Goal: Find specific page/section

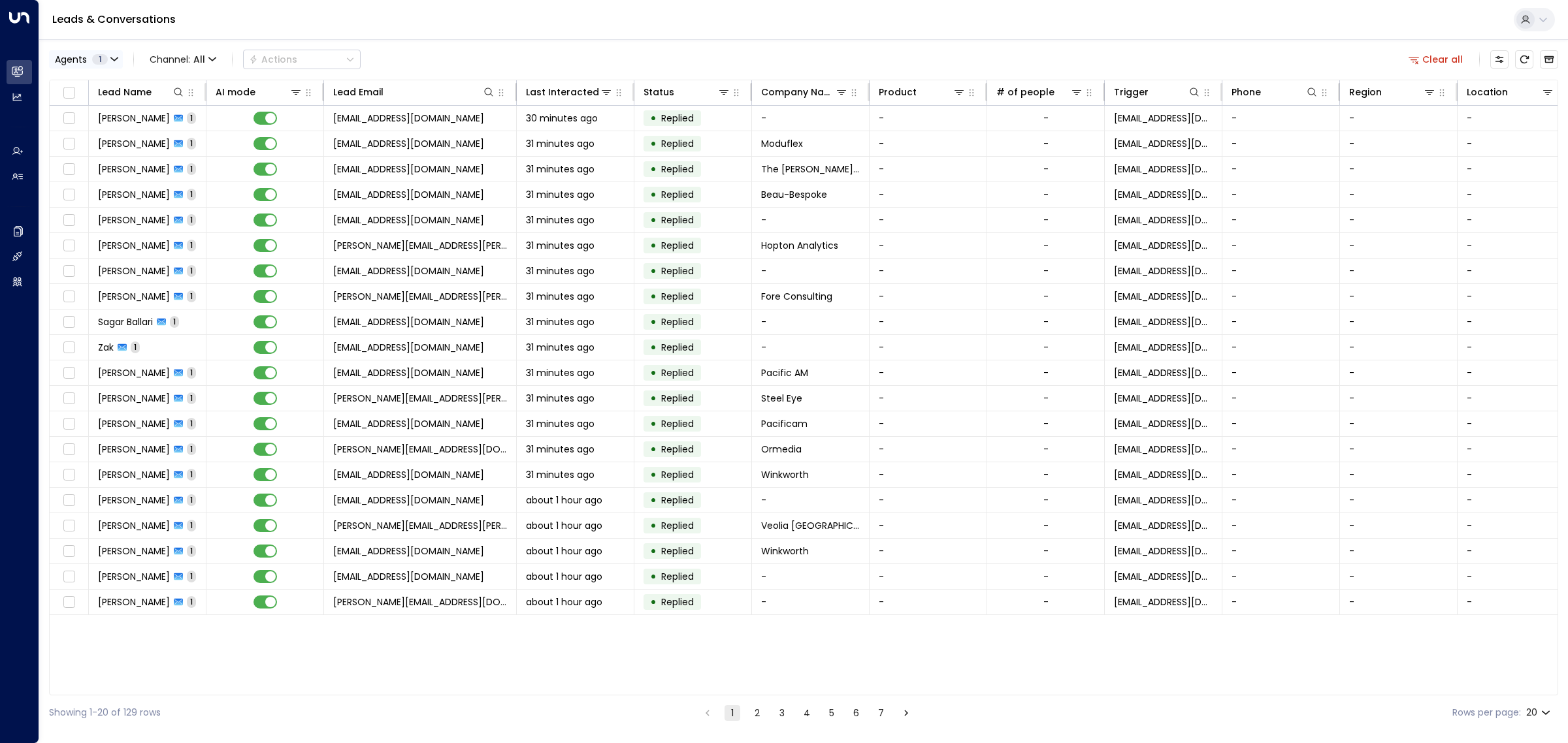
click at [109, 56] on button "Agents 1" at bounding box center [86, 60] width 74 height 18
click at [121, 183] on button "Clear" at bounding box center [125, 179] width 26 height 10
click at [98, 127] on div "[PERSON_NAME]" at bounding box center [107, 125] width 72 height 14
click at [219, 176] on button "Apply" at bounding box center [221, 179] width 38 height 18
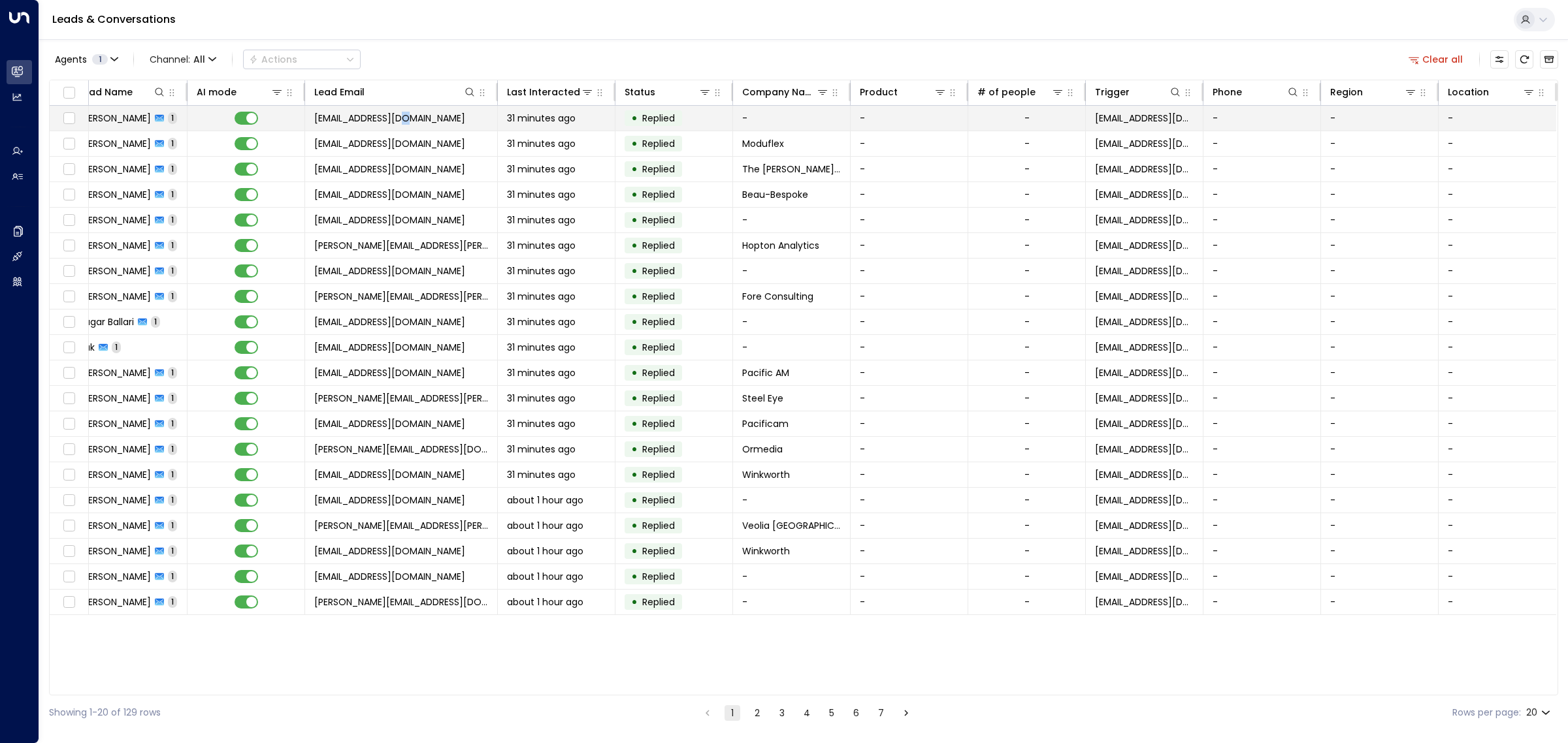
click at [408, 122] on span "[EMAIL_ADDRESS][DOMAIN_NAME]" at bounding box center [390, 118] width 151 height 13
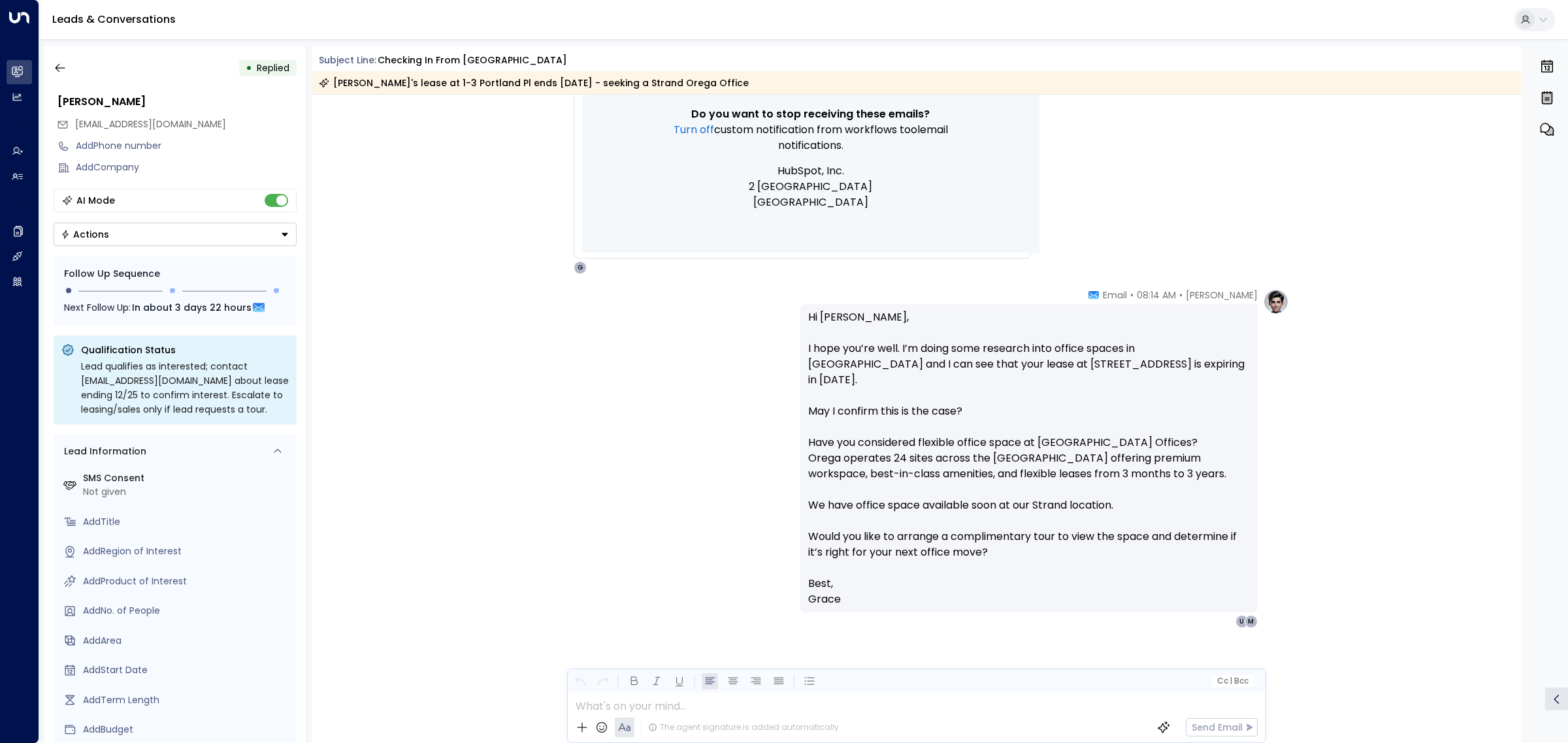
scroll to position [659, 0]
